Goal: Information Seeking & Learning: Learn about a topic

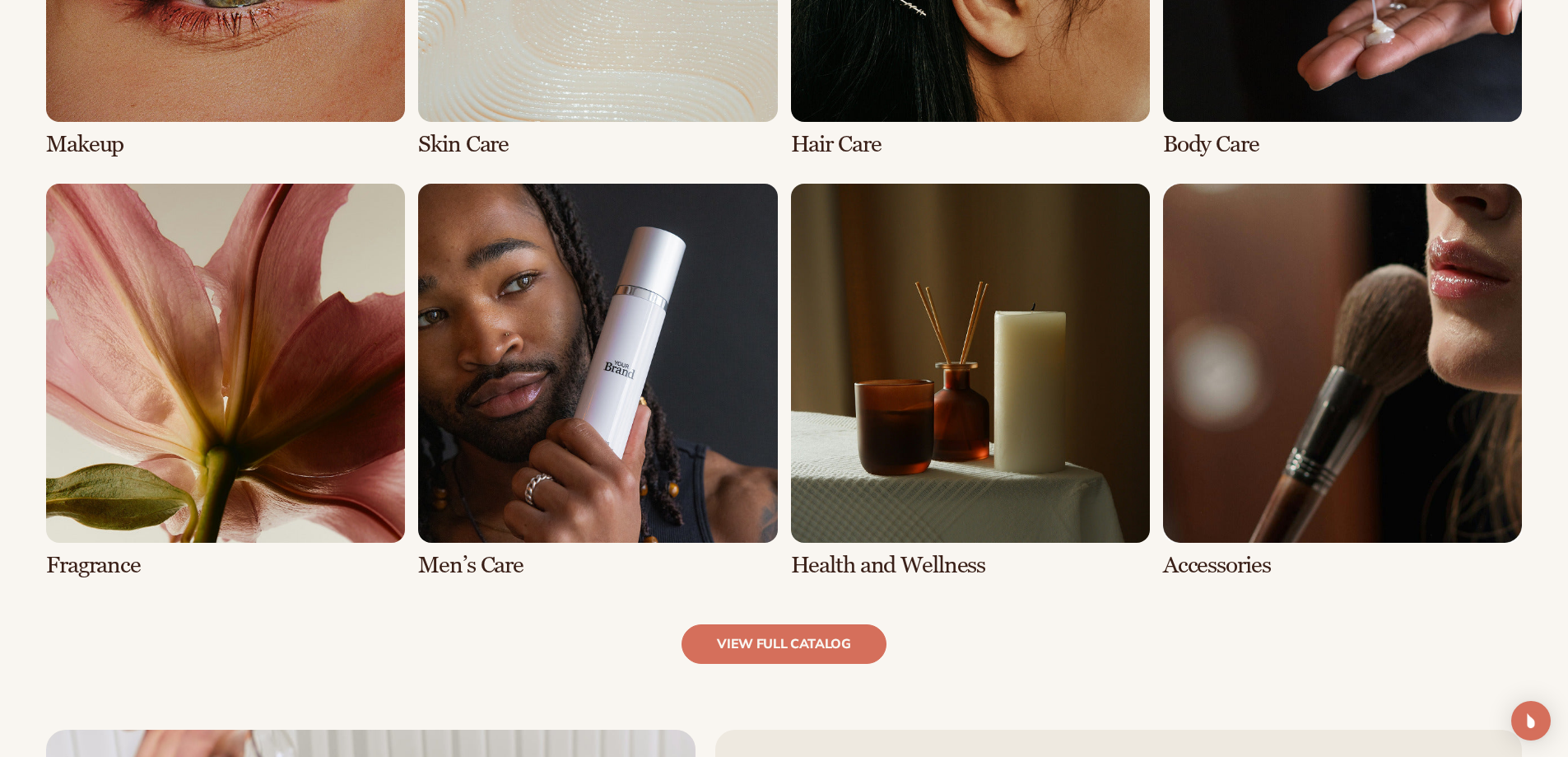
scroll to position [1482, 0]
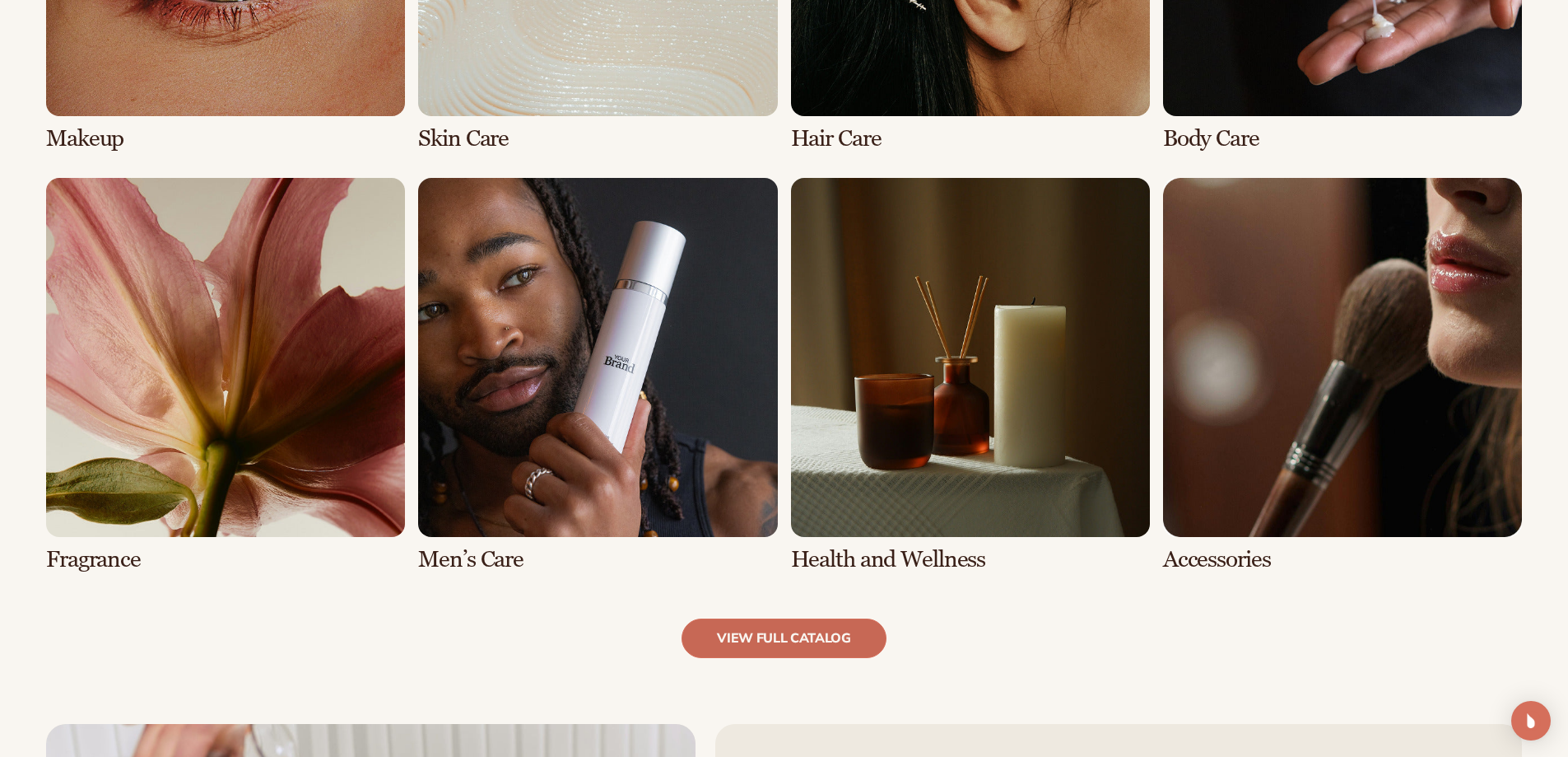
click at [767, 647] on link "view full catalog" at bounding box center [784, 638] width 205 height 40
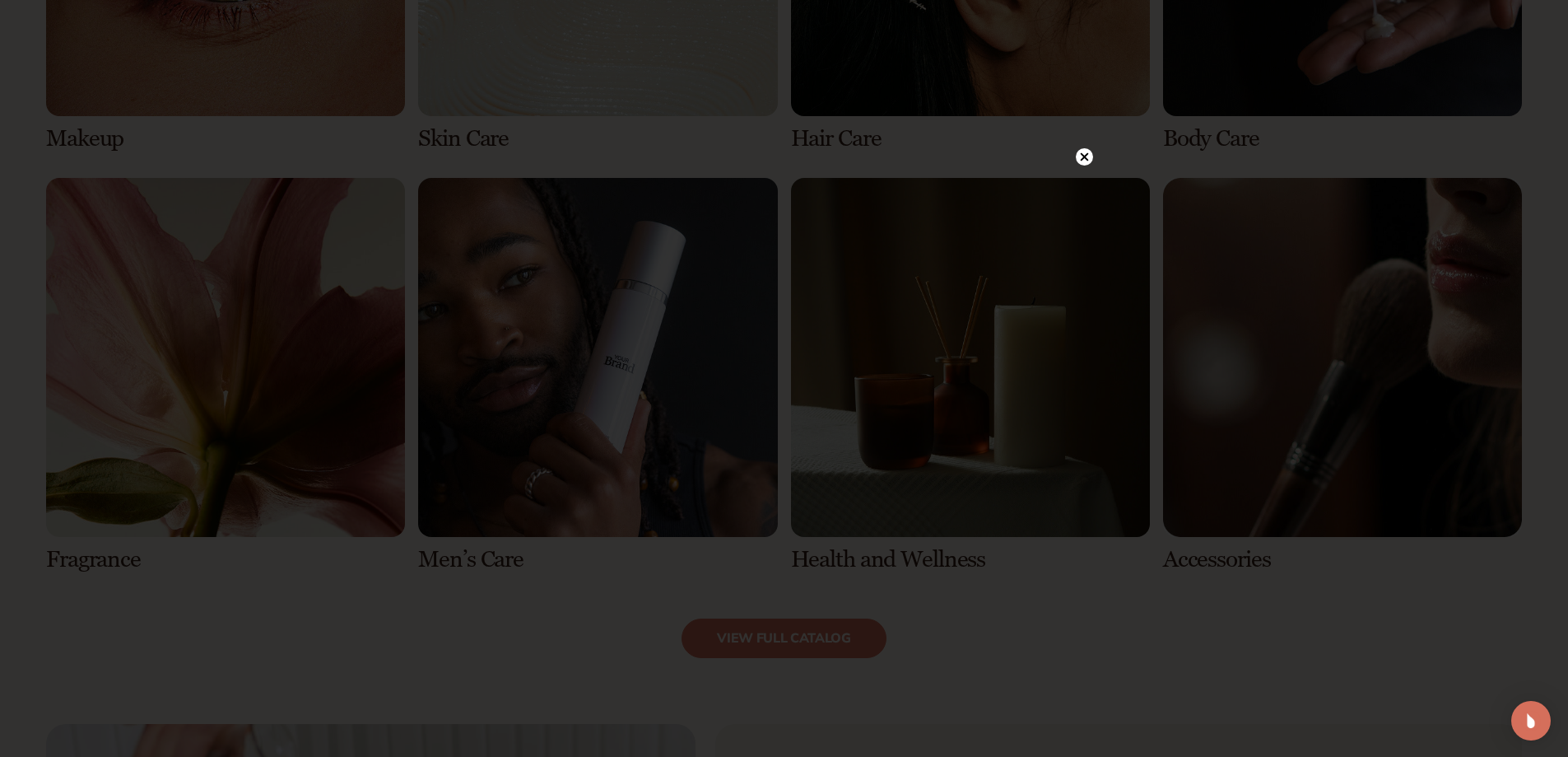
click at [1083, 155] on icon at bounding box center [1084, 157] width 8 height 8
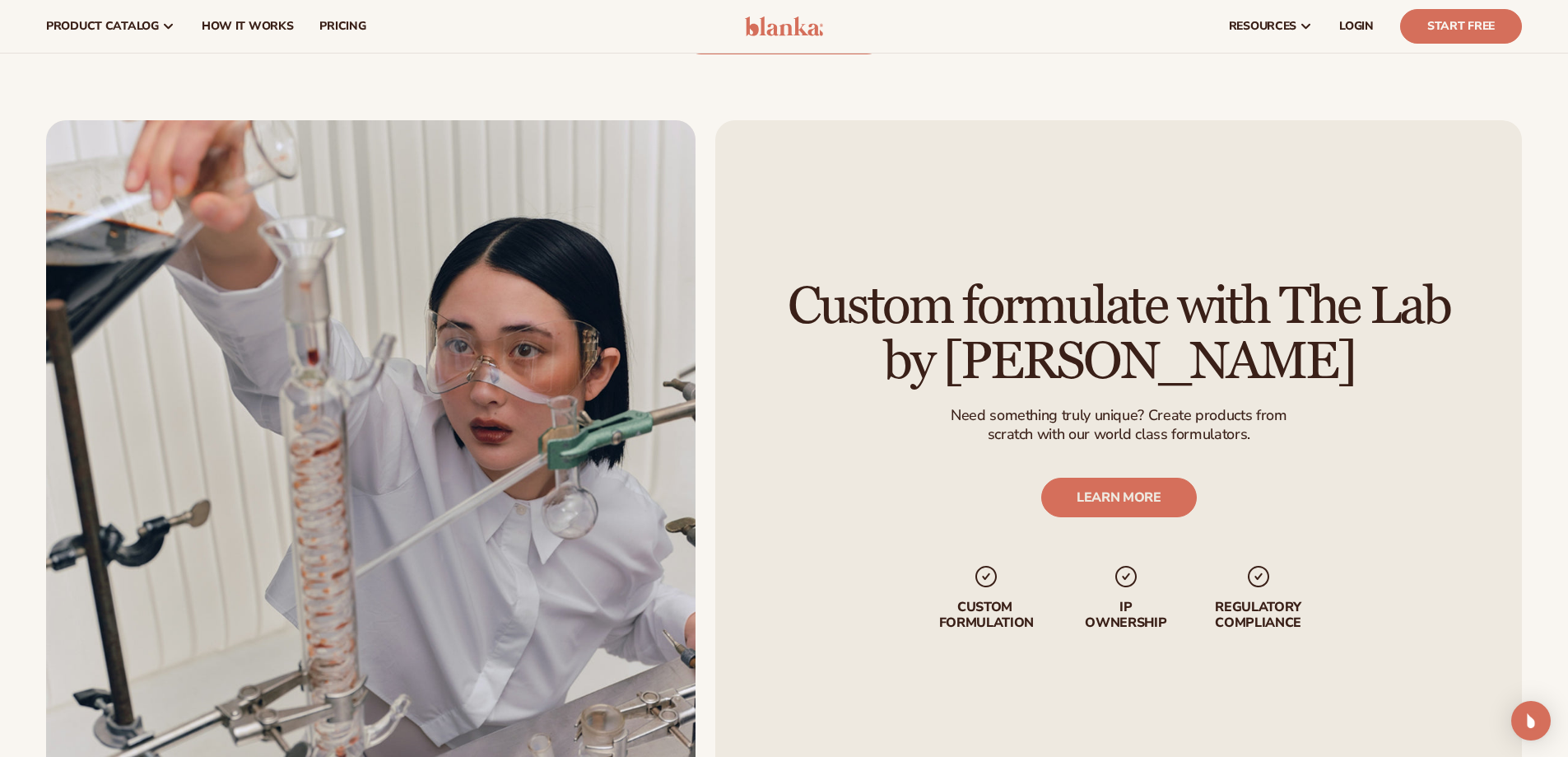
scroll to position [1932, 0]
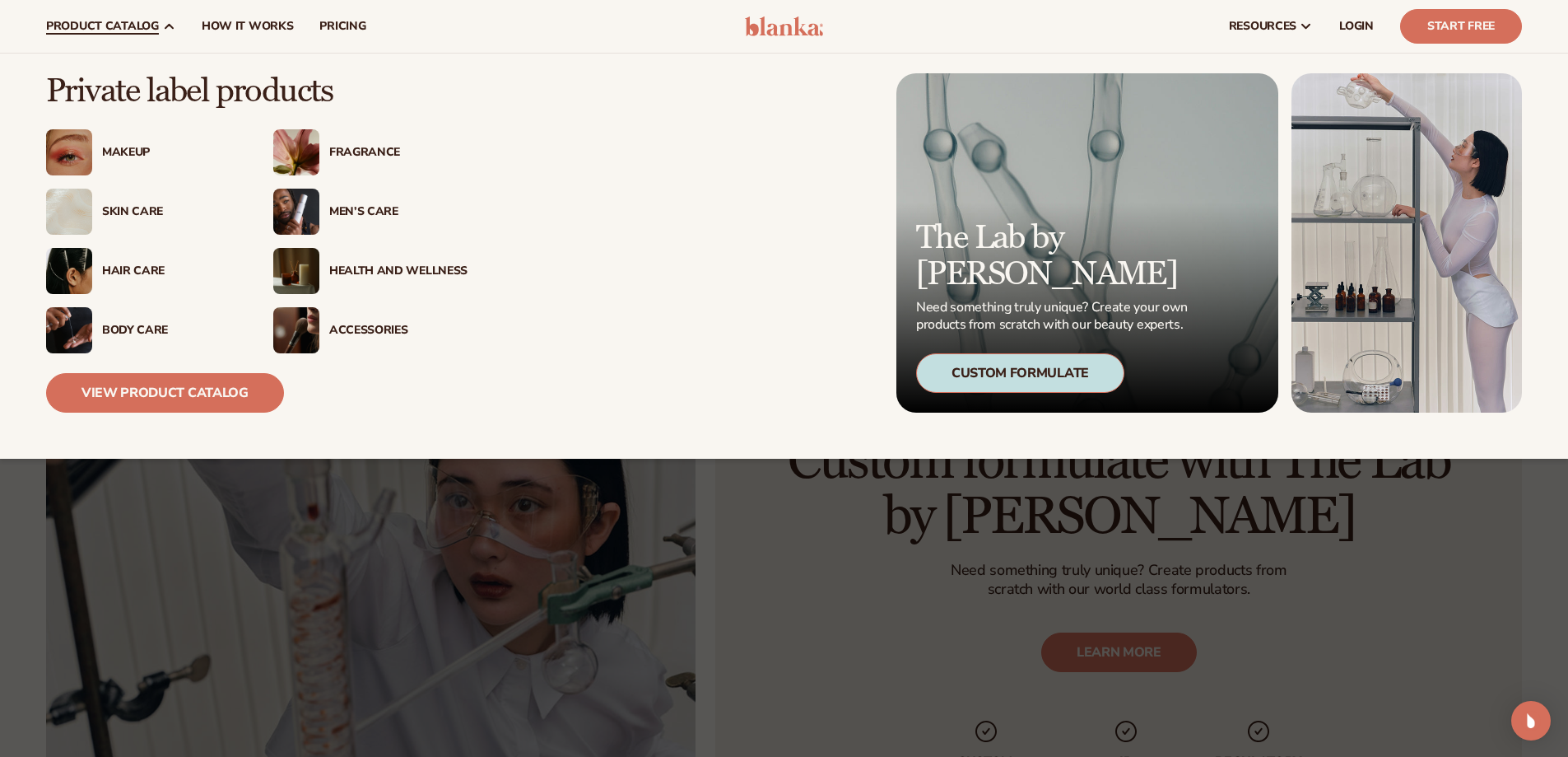
click at [129, 145] on div "Makeup" at bounding box center [171, 152] width 138 height 14
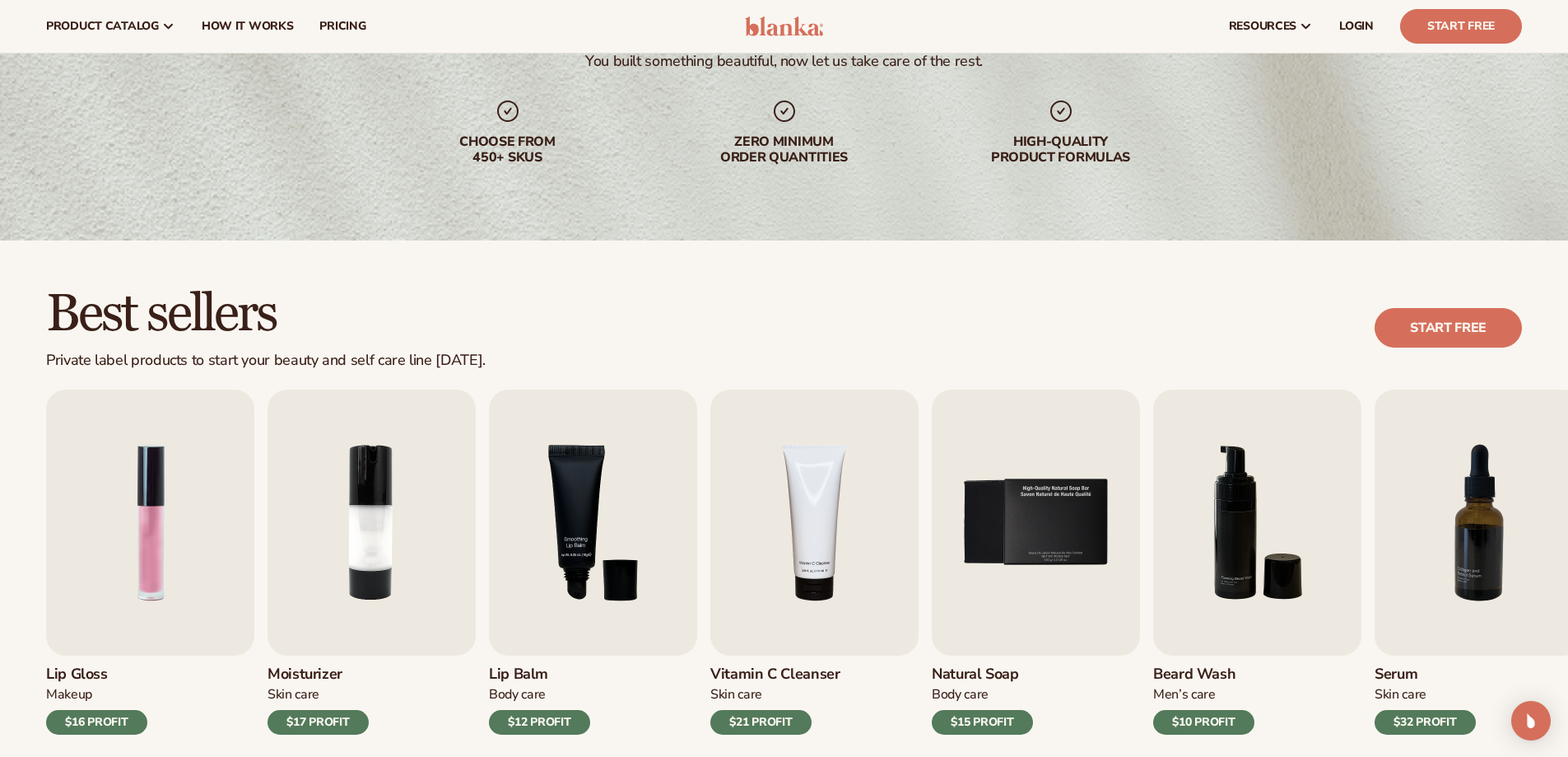
scroll to position [0, 0]
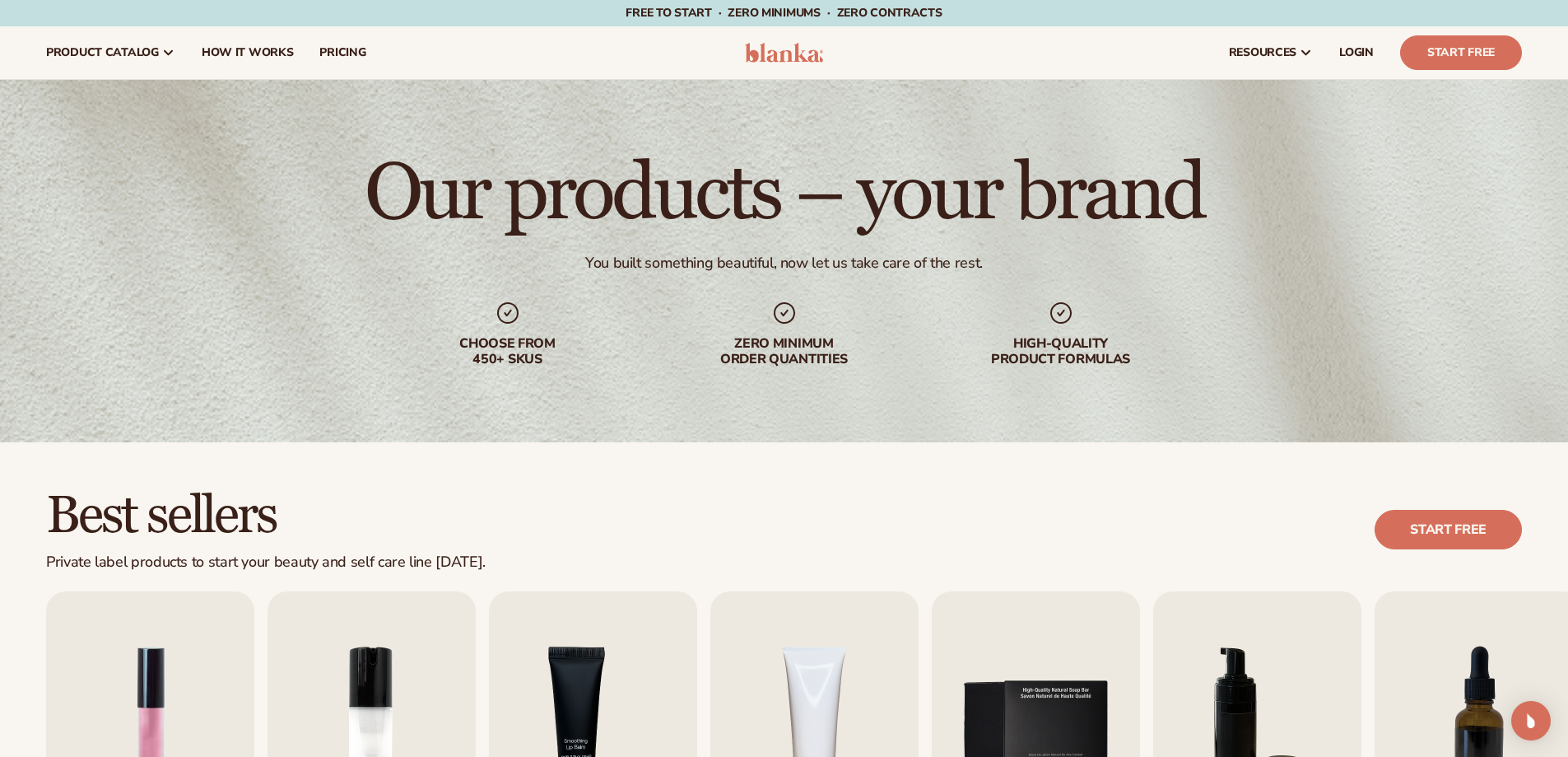
click at [656, 439] on div "Our products – your brand You built something beautiful, now let us take care o…" at bounding box center [784, 261] width 1568 height 362
